Goal: Browse casually

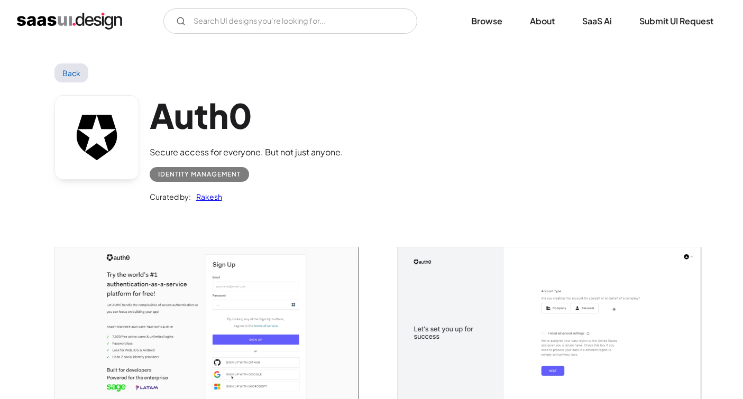
scroll to position [314, 0]
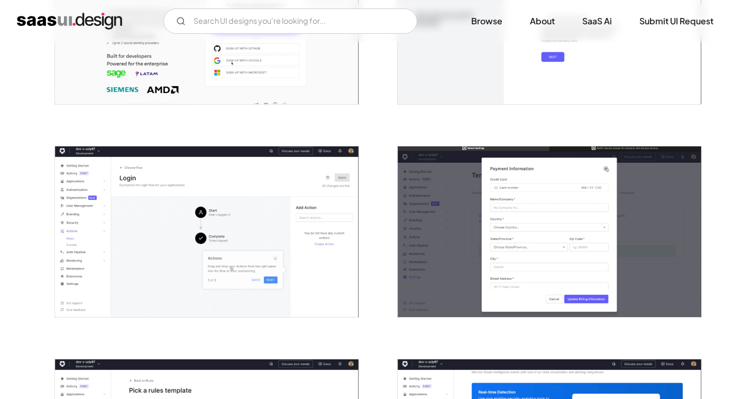
click at [55, 137] on div at bounding box center [200, 225] width 317 height 213
click at [496, 122] on div at bounding box center [543, 225] width 317 height 213
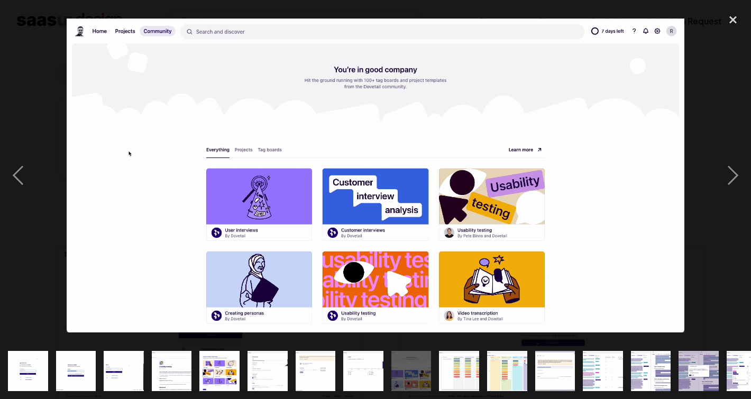
scroll to position [592, 0]
click at [492, 366] on img "show item 11 of 25" at bounding box center [507, 371] width 79 height 40
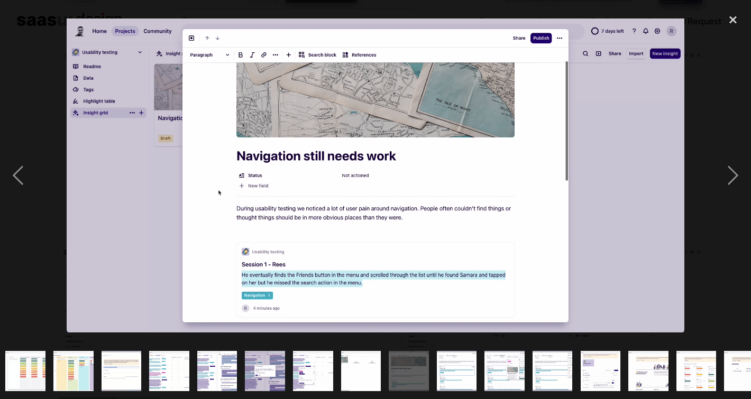
scroll to position [0, 455]
